Goal: Transaction & Acquisition: Book appointment/travel/reservation

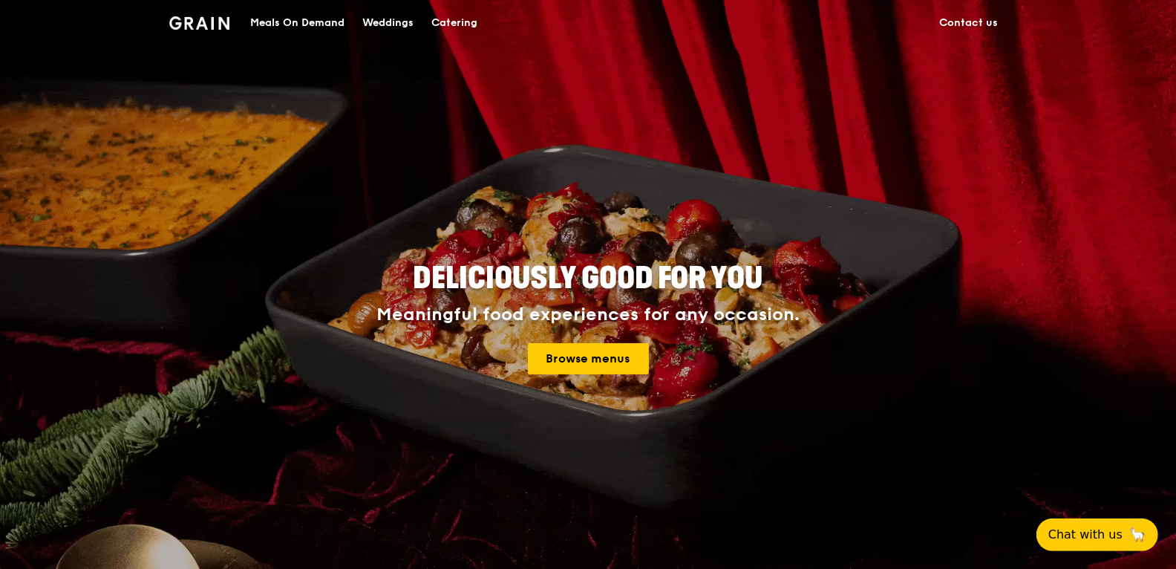
click at [454, 25] on div "Catering" at bounding box center [454, 23] width 46 height 45
